Goal: Task Accomplishment & Management: Manage account settings

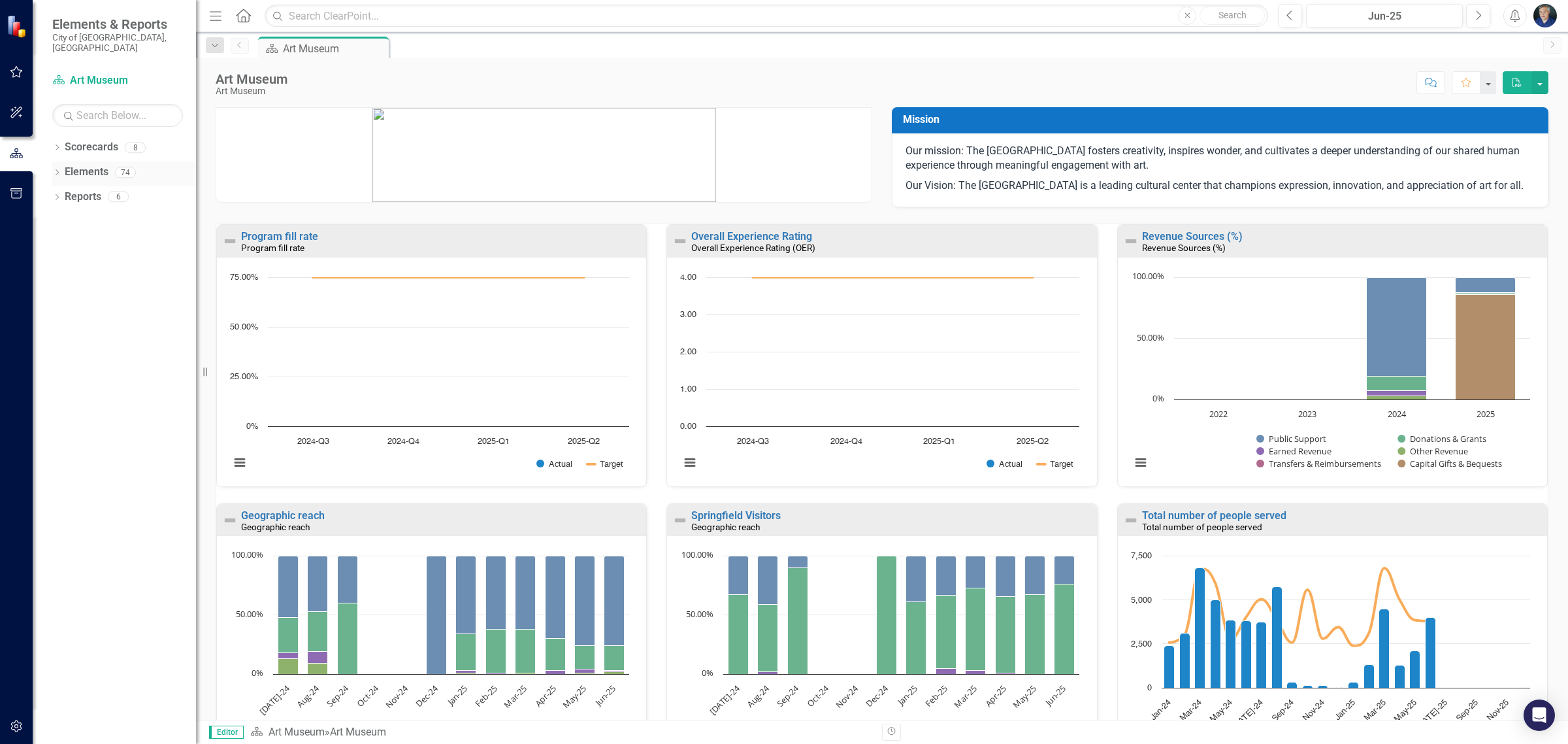
click at [59, 170] on icon "Dropdown" at bounding box center [56, 173] width 9 height 7
click at [79, 165] on link "Elements" at bounding box center [67, 172] width 43 height 15
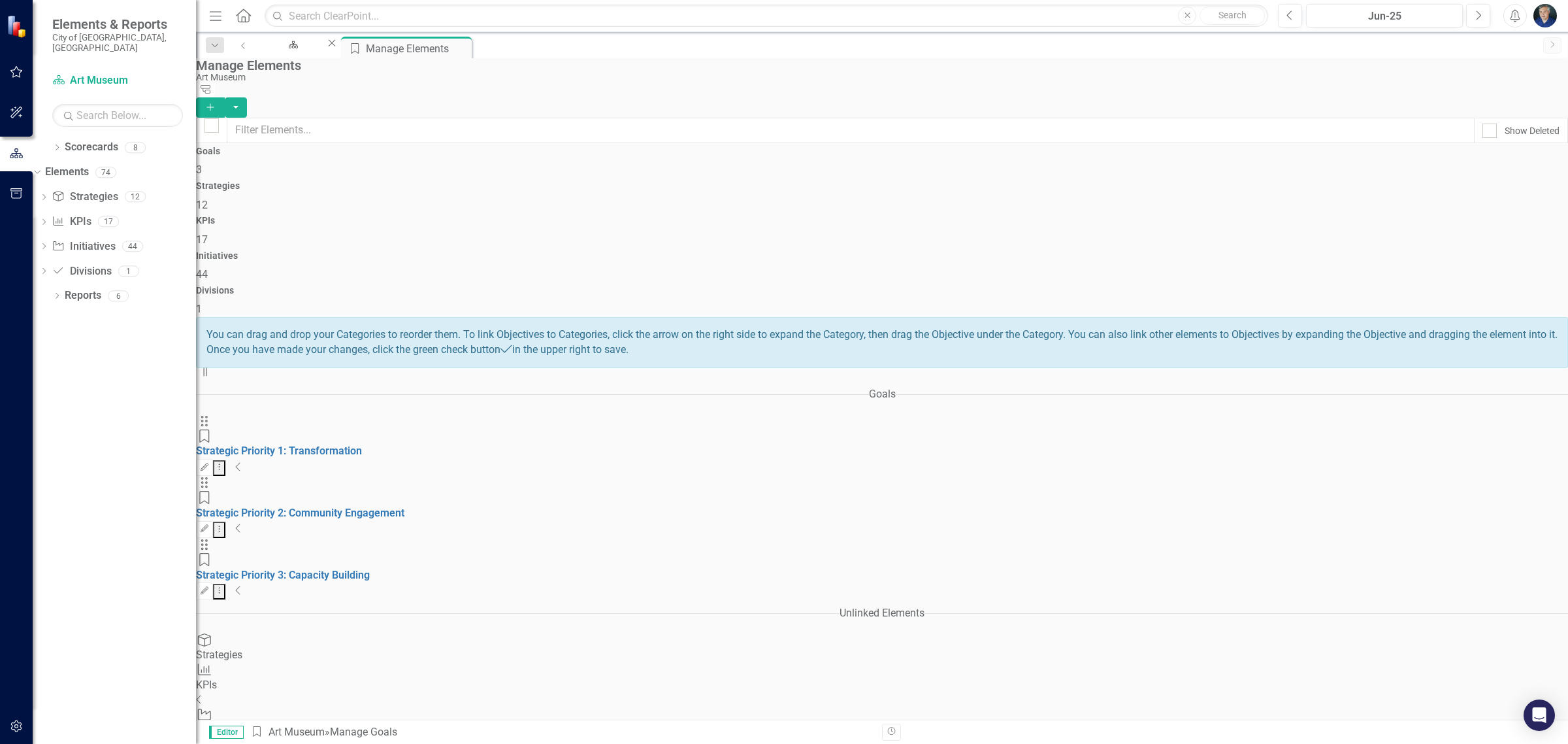
click at [242, 462] on icon "Collapse" at bounding box center [239, 467] width 6 height 10
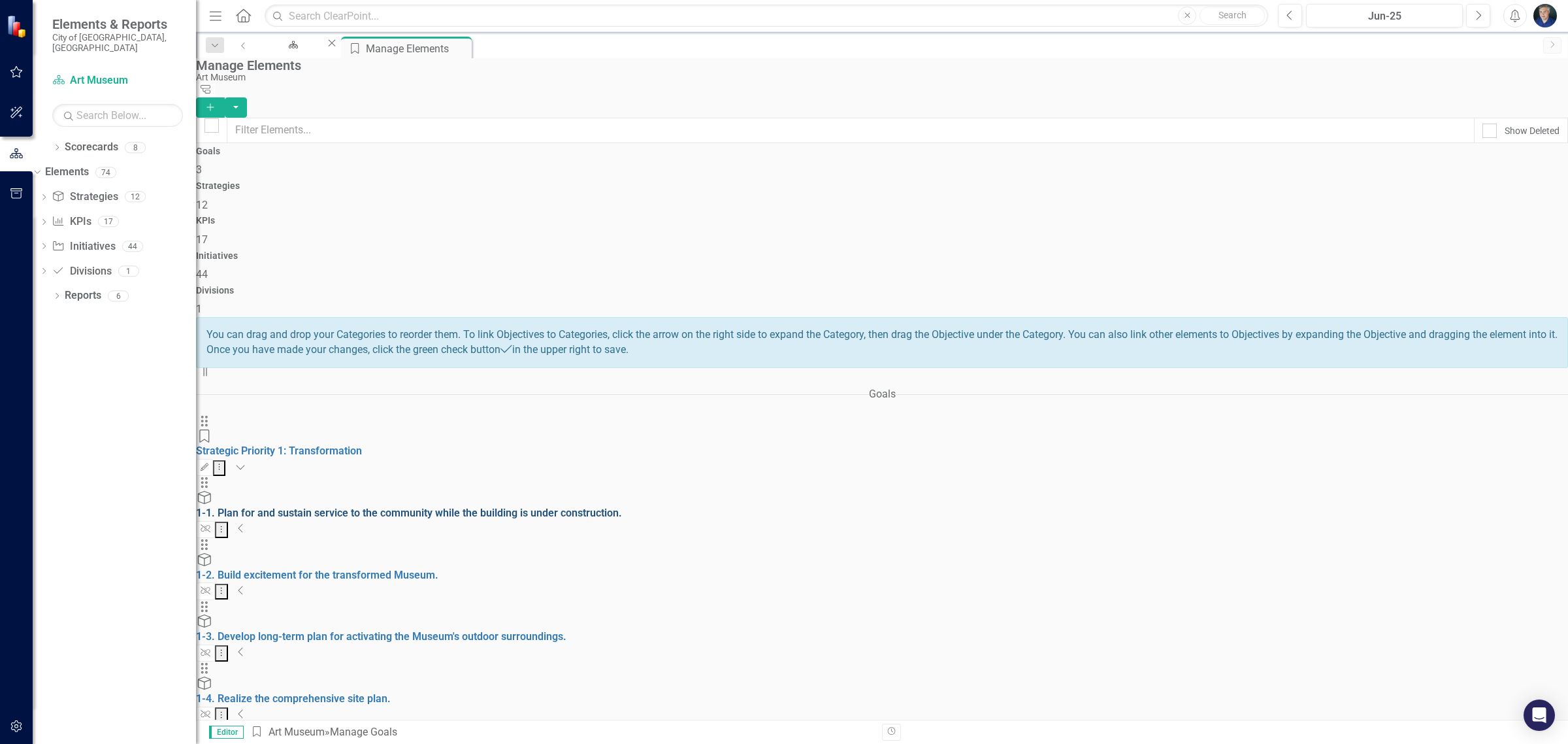
click at [540, 507] on link "1-1. Plan for and sustain service to the community while the building is under …" at bounding box center [409, 512] width 426 height 12
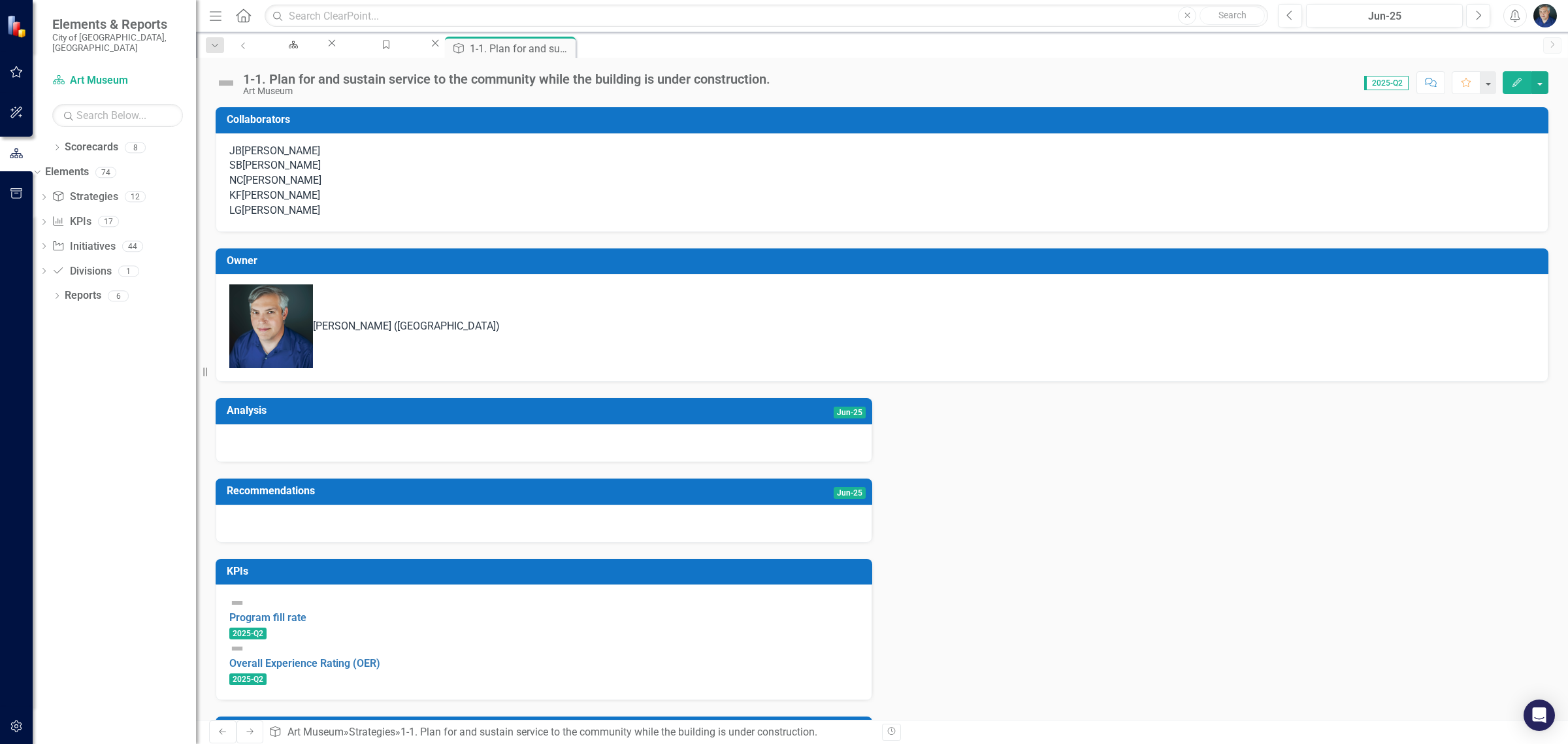
scroll to position [113, 0]
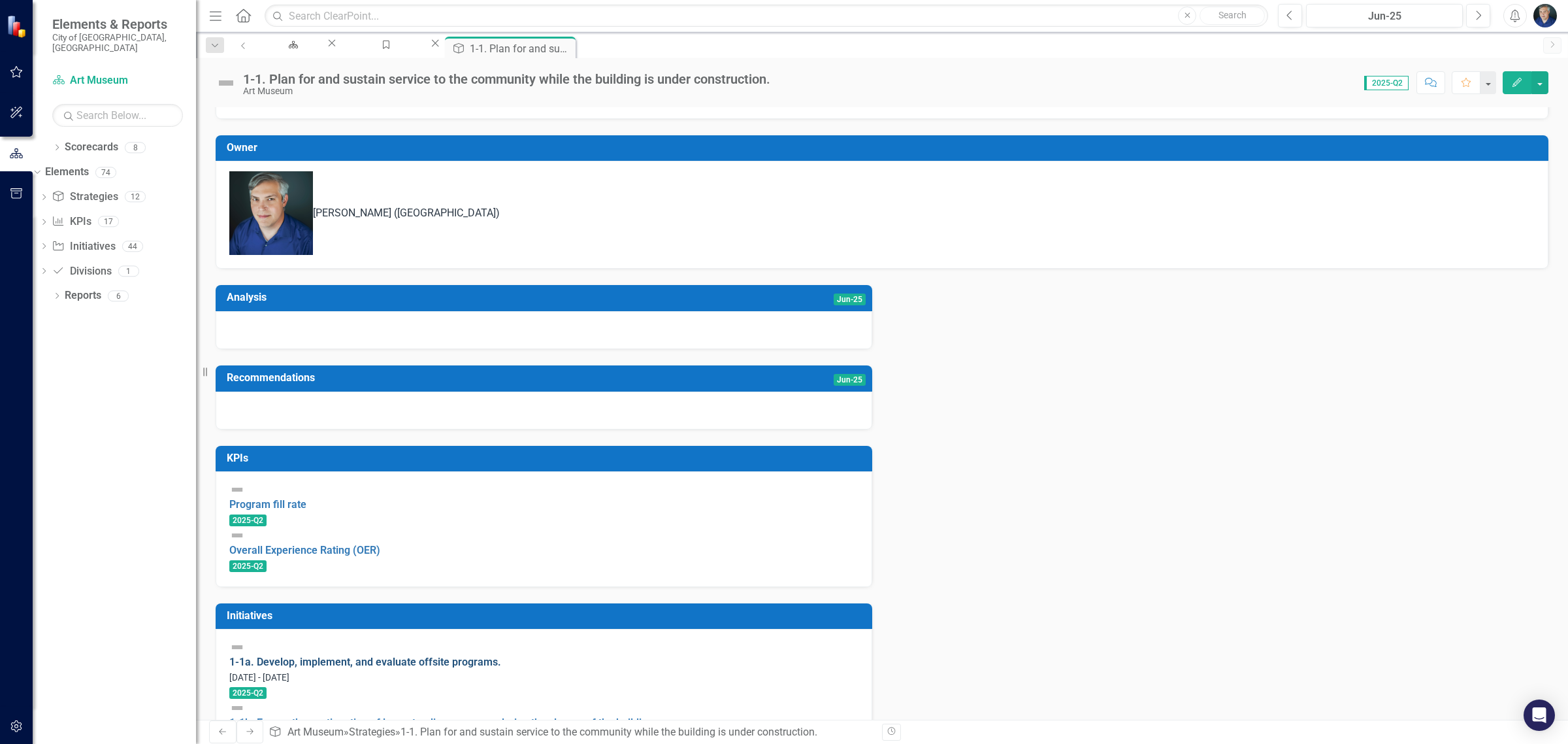
click at [369, 656] on link "1-1a. Develop, implement, and evaluate offsite programs." at bounding box center [365, 661] width 272 height 12
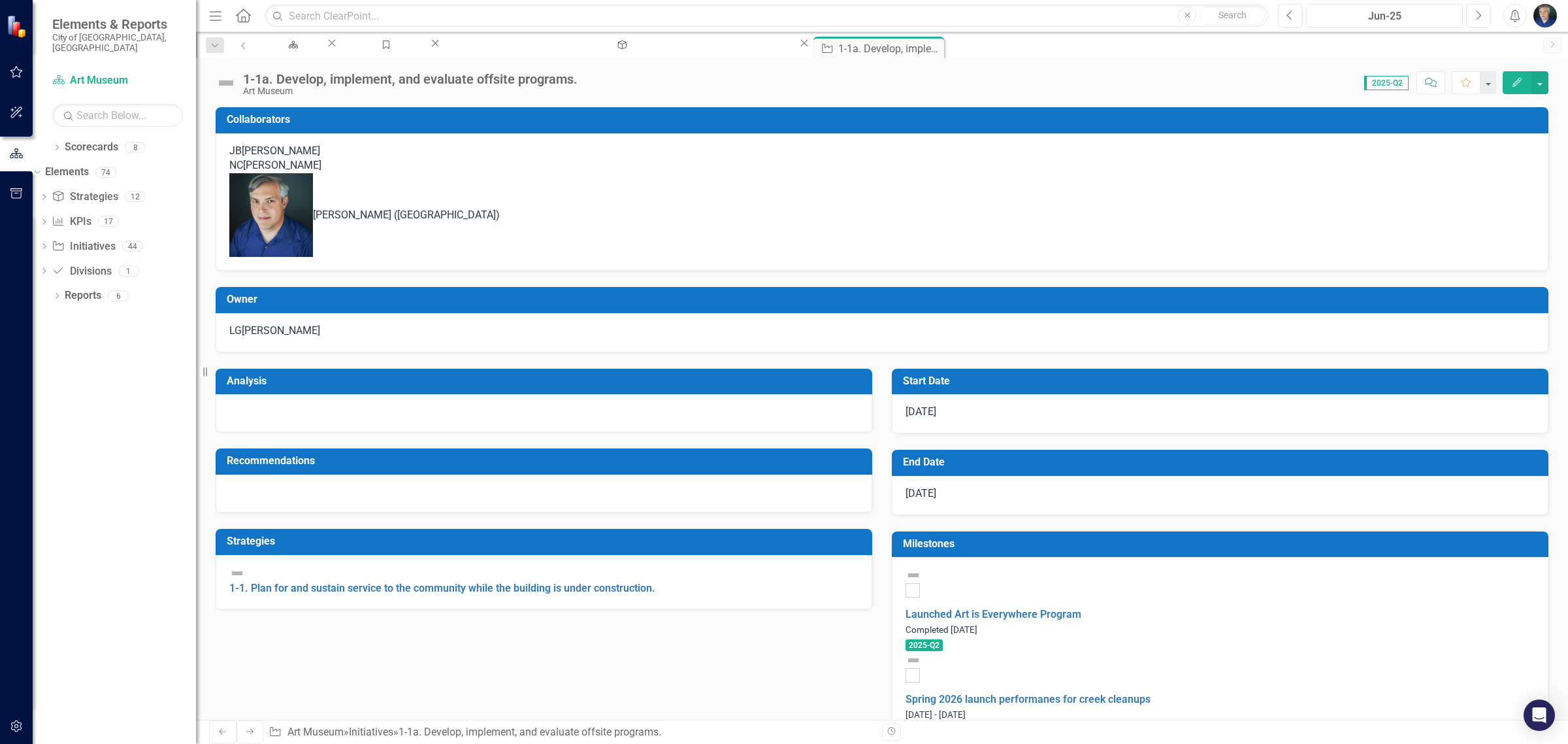
checkbox input "true"
click at [96, 190] on link "Strategy Strategies" at bounding box center [84, 197] width 66 height 15
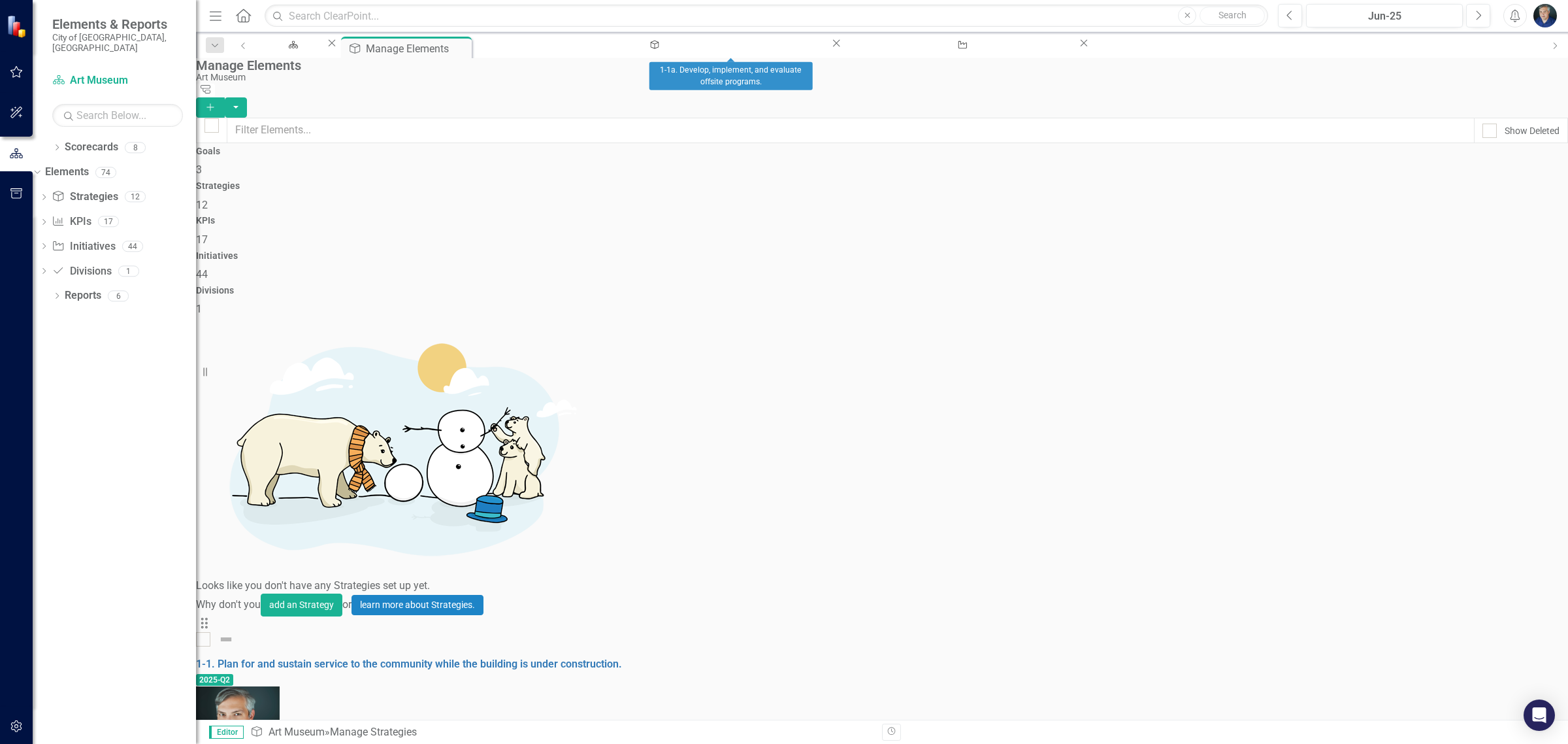
click at [1077, 47] on icon "Close" at bounding box center [1084, 43] width 13 height 10
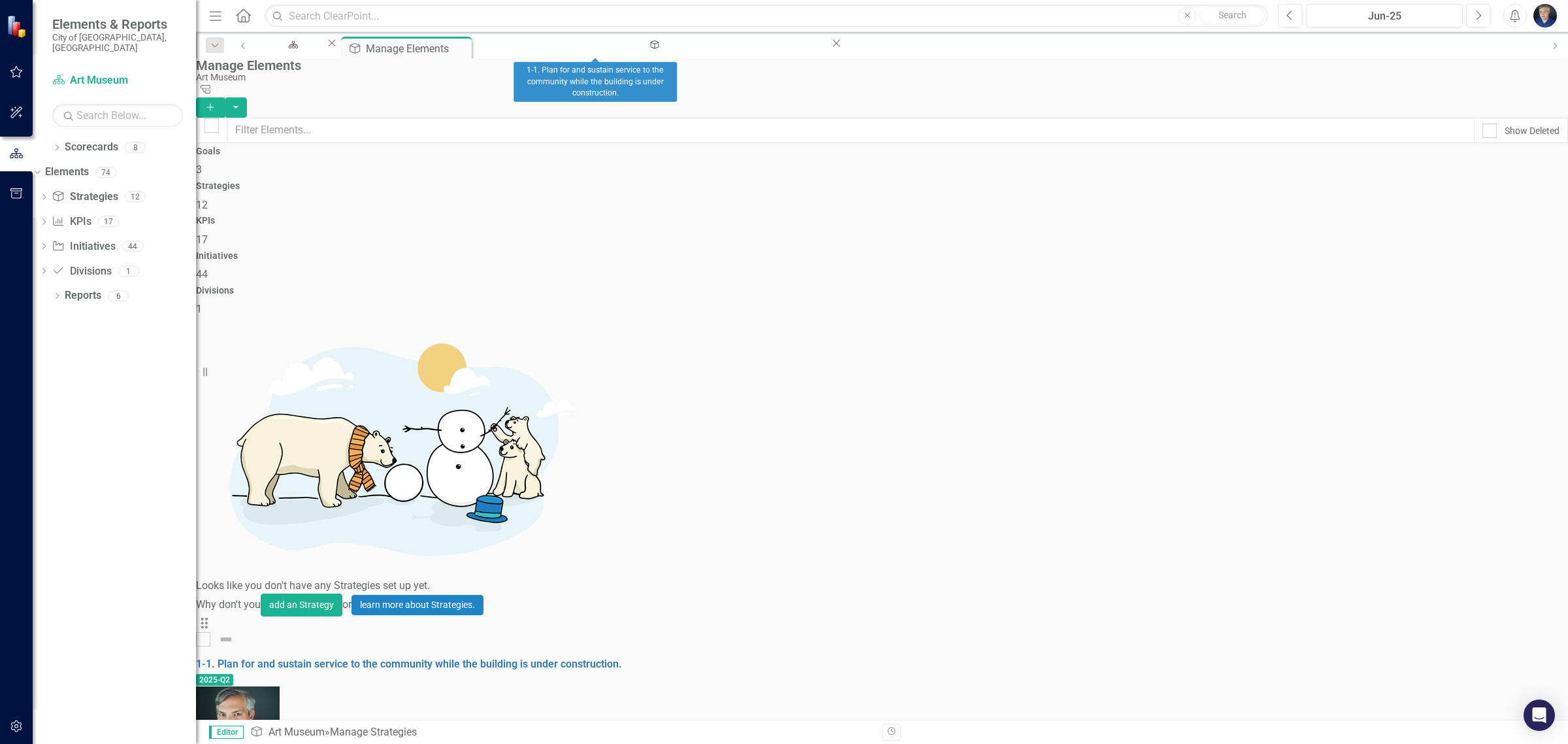
click at [830, 48] on icon "Close" at bounding box center [836, 43] width 13 height 10
click at [438, 50] on div "Manage Elements" at bounding box center [402, 48] width 72 height 16
click at [361, 178] on div "Goals 3" at bounding box center [882, 162] width 1372 height 31
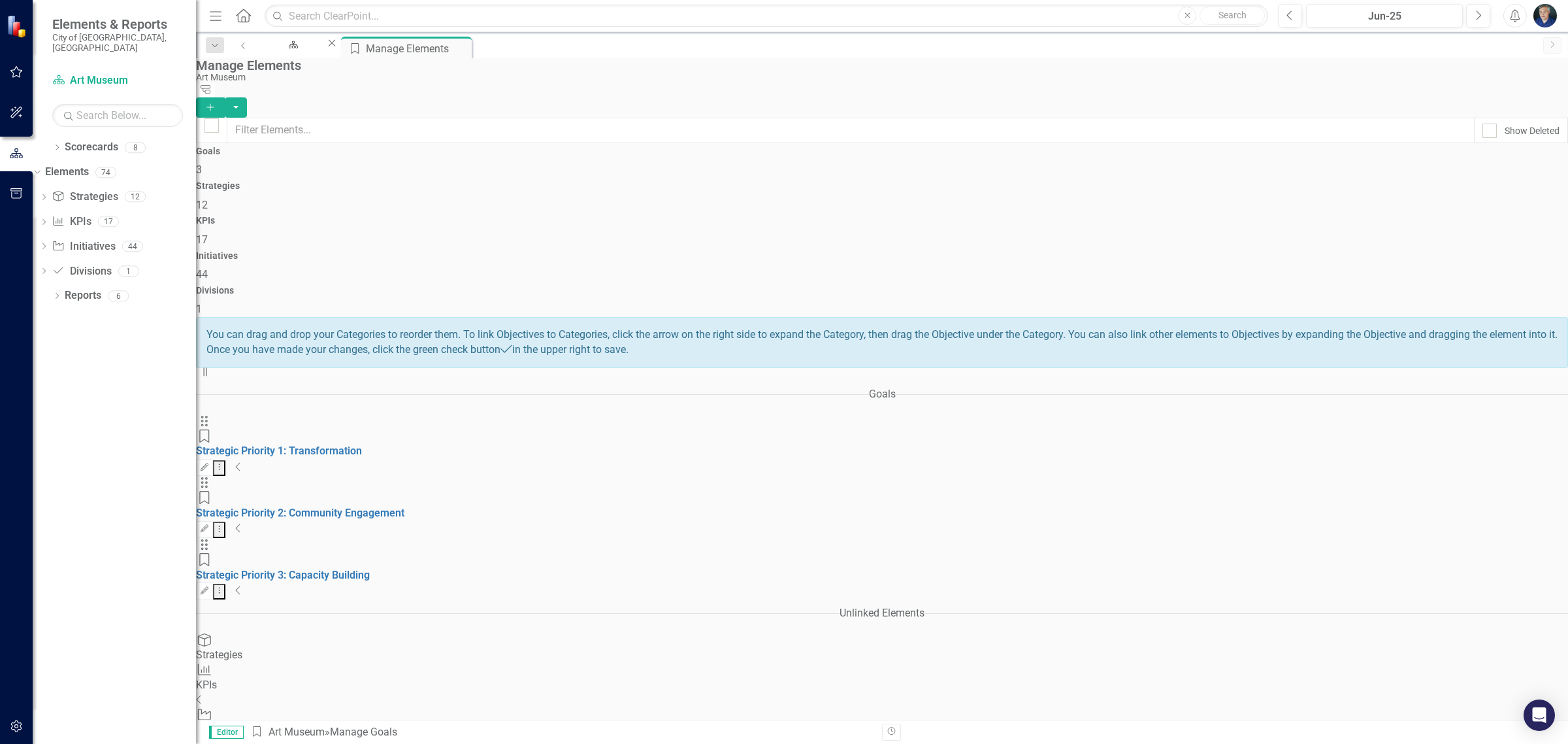
click at [1007, 458] on div "Edit Dropdown Menu Collapse" at bounding box center [882, 467] width 1372 height 17
click at [242, 462] on icon "Collapse" at bounding box center [239, 467] width 6 height 10
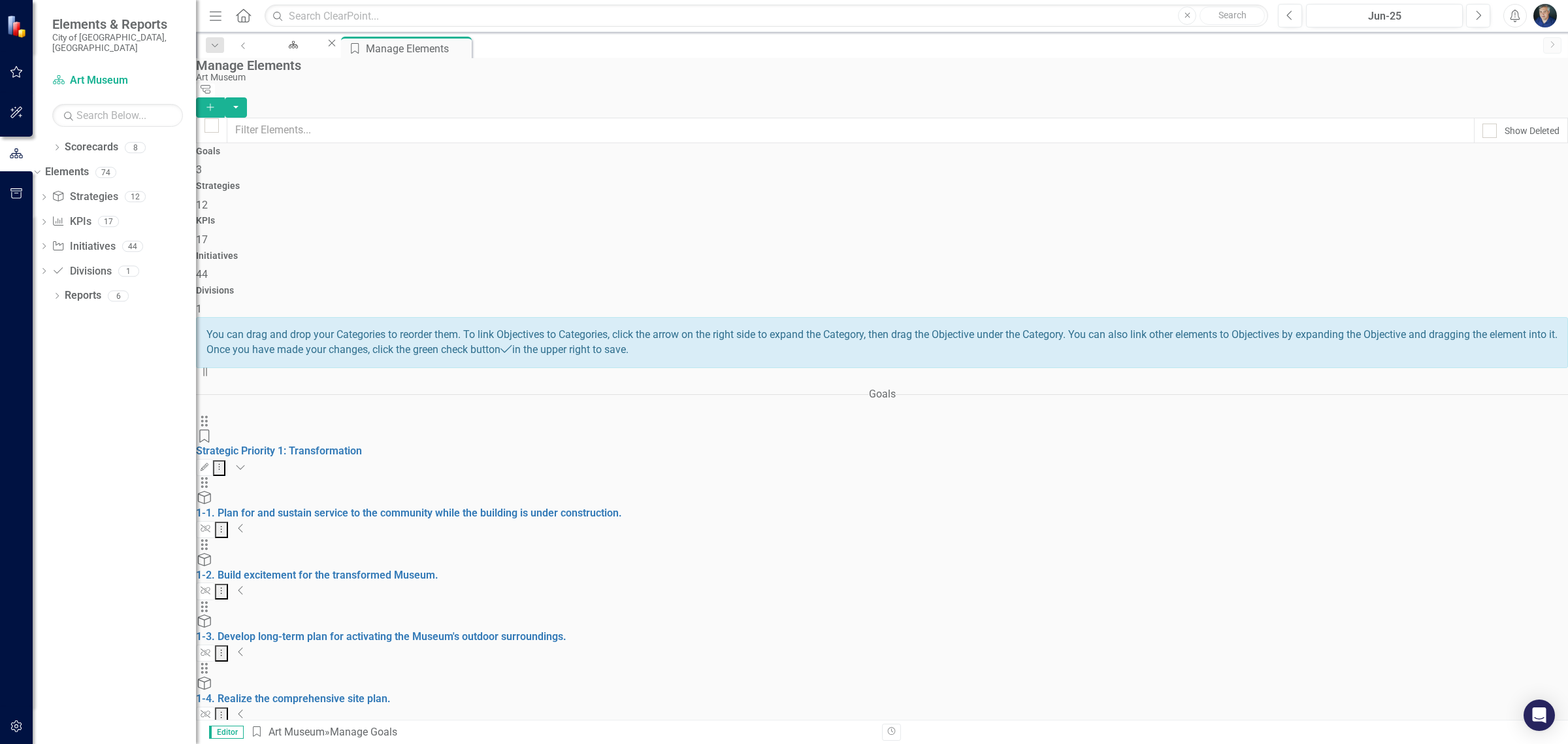
click at [1008, 706] on div "Unlink Dropdown Menu Collapse" at bounding box center [882, 714] width 1372 height 17
click at [242, 709] on icon at bounding box center [240, 713] width 5 height 9
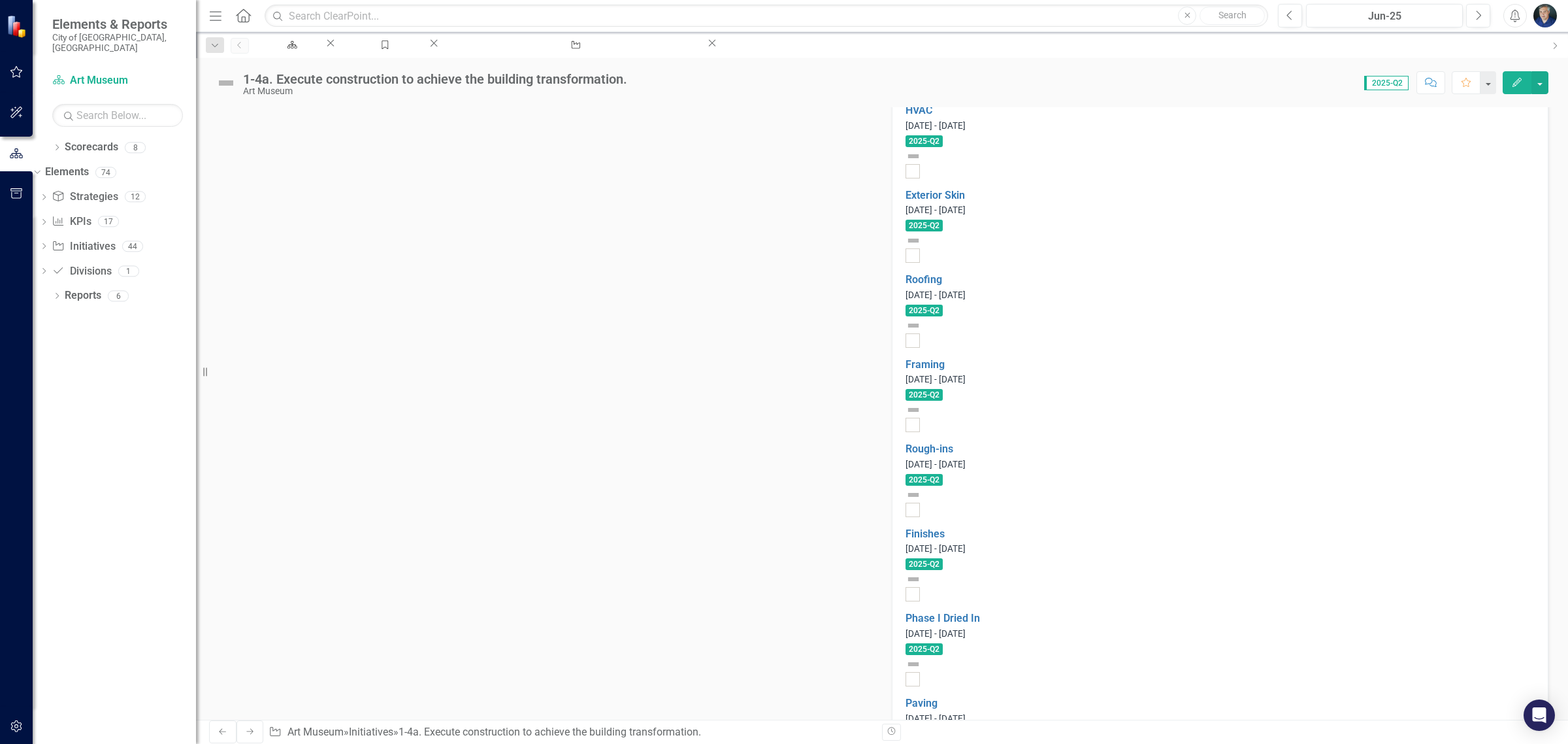
scroll to position [1216, 0]
